Goal: Navigation & Orientation: Find specific page/section

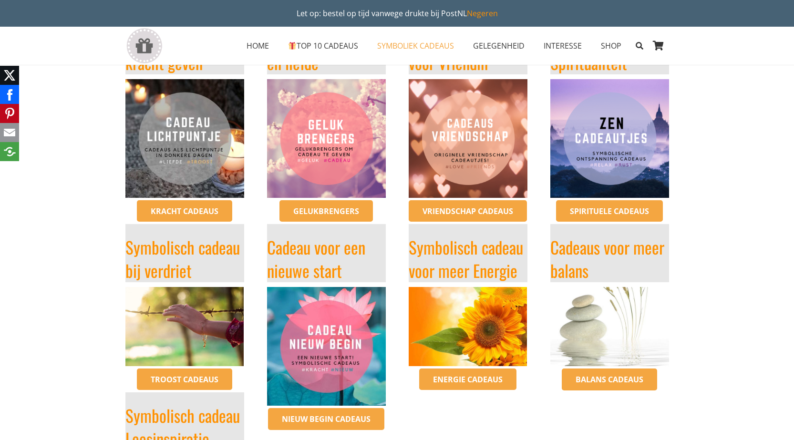
scroll to position [238, 0]
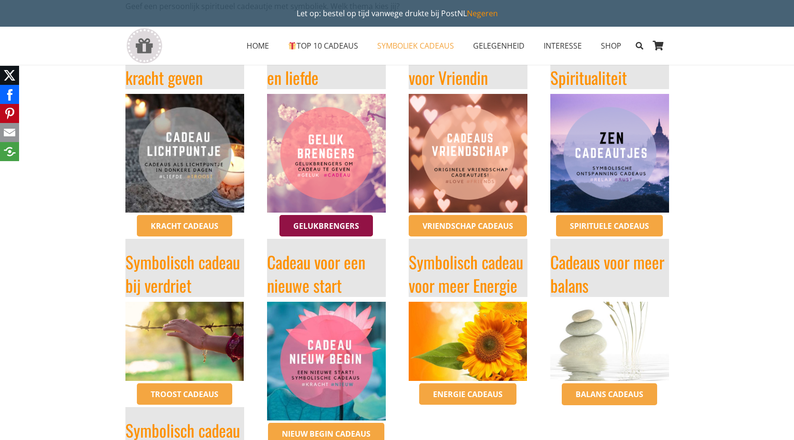
click at [327, 221] on span "Gelukbrengers" at bounding box center [326, 226] width 66 height 10
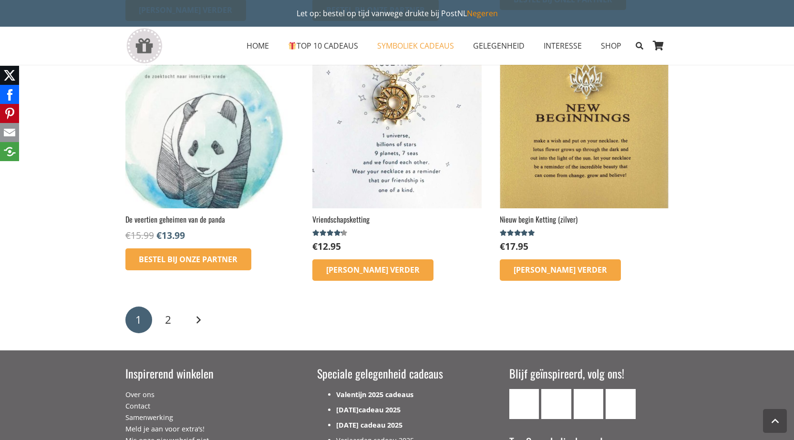
scroll to position [1383, 0]
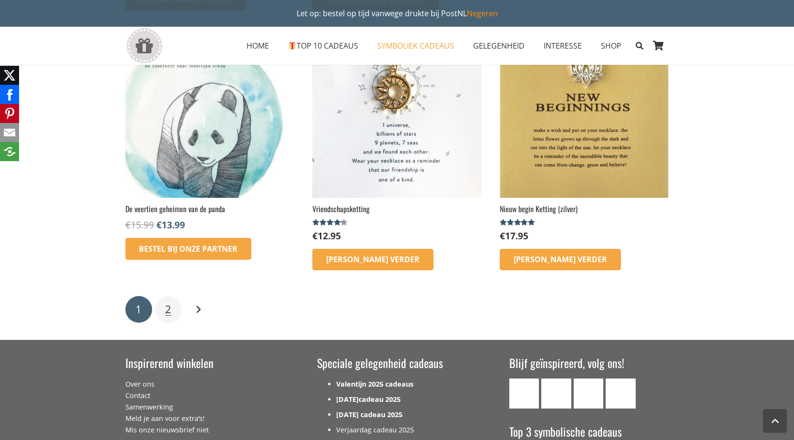
click at [165, 310] on span "2" at bounding box center [168, 309] width 6 height 15
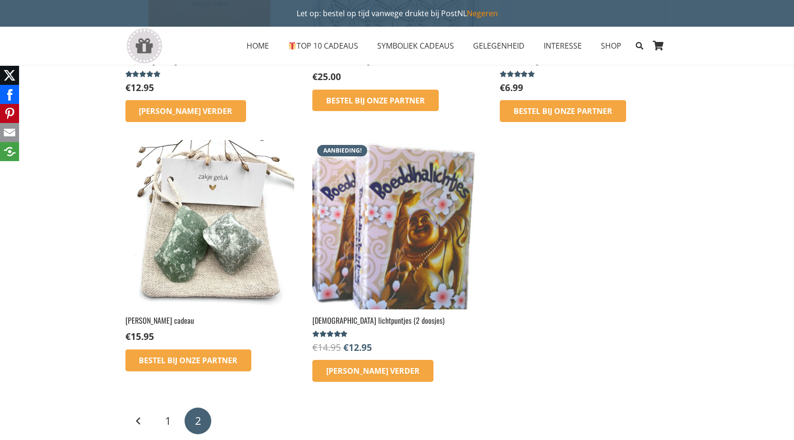
scroll to position [286, 0]
